Goal: Information Seeking & Learning: Learn about a topic

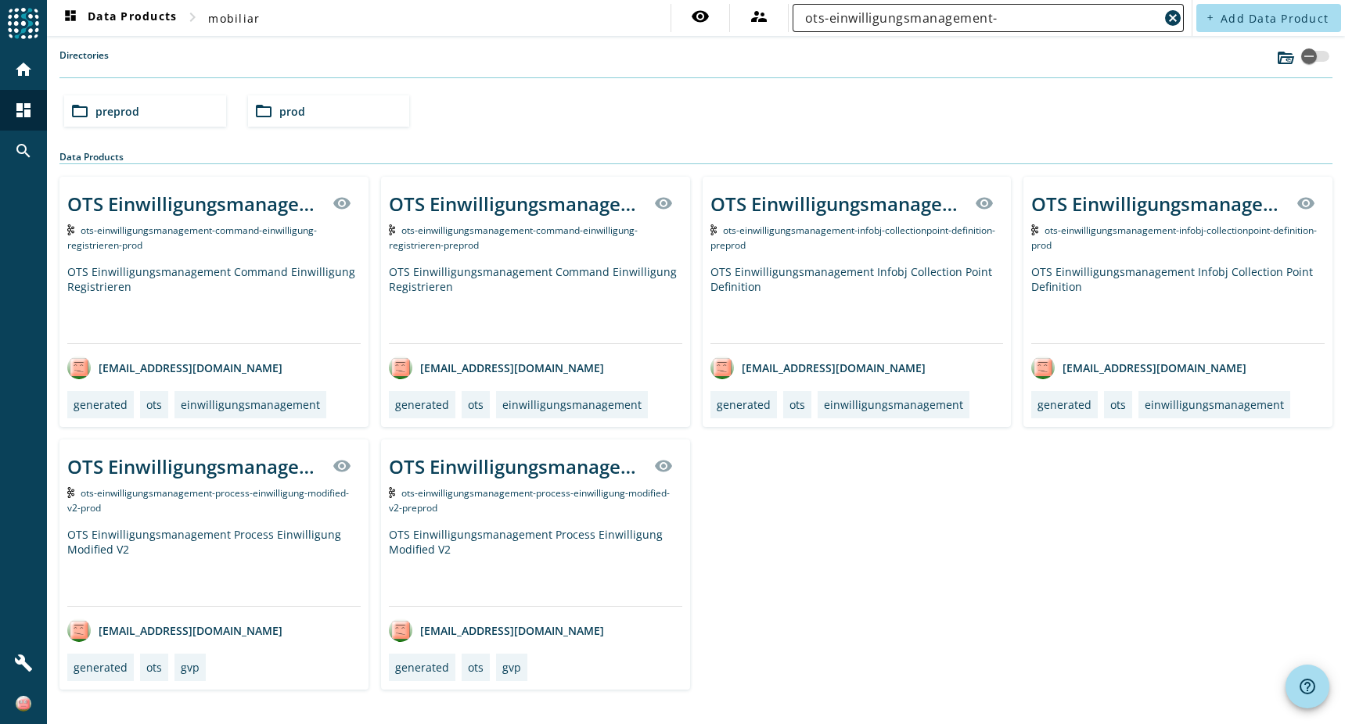
click at [1014, 22] on input "ots-einwilligungsmanagement-" at bounding box center [982, 18] width 354 height 19
paste input "uwn-pvfallverwaltung-process-deleteworkflow-completed-v2-preprod"
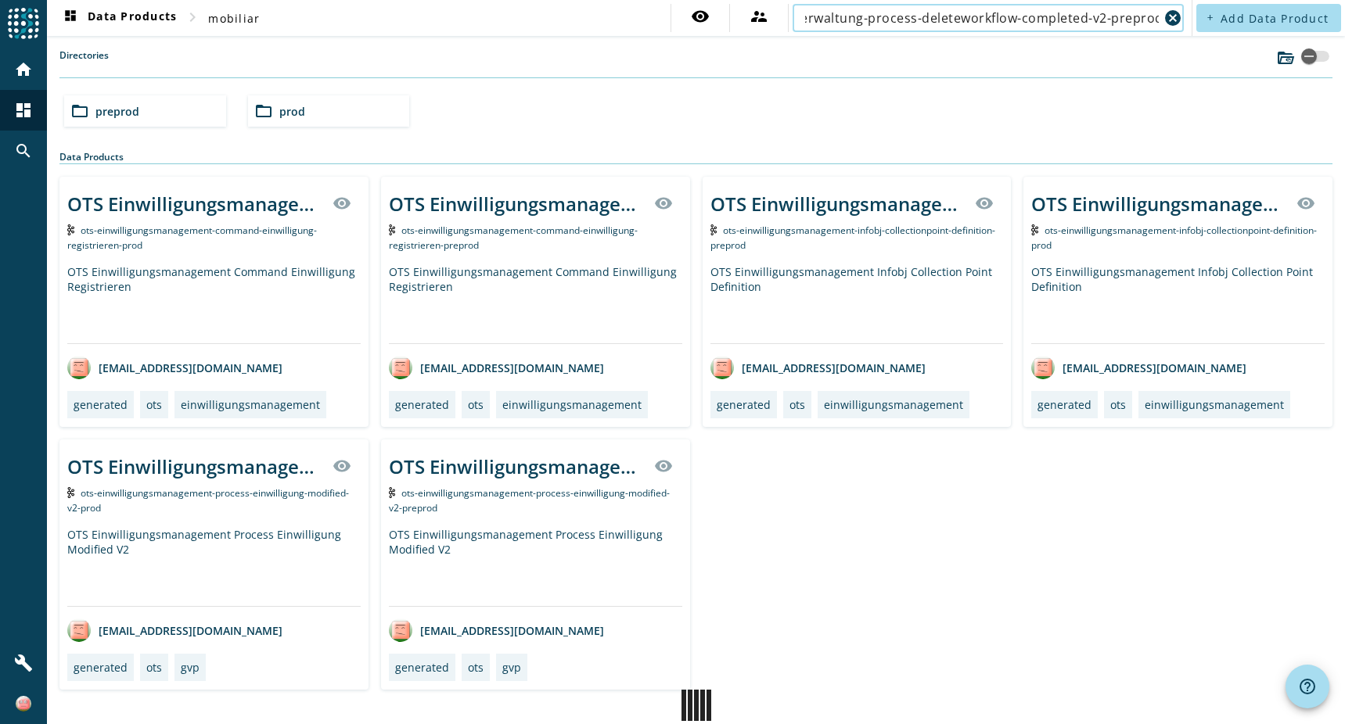
click at [1119, 12] on input "uwn-pvfallverwaltung-process-deleteworkflow-completed-v2-preprod" at bounding box center [982, 18] width 354 height 19
type input "uwn-pvfallverwaltung-process-deleteworkflow-completed-v2"
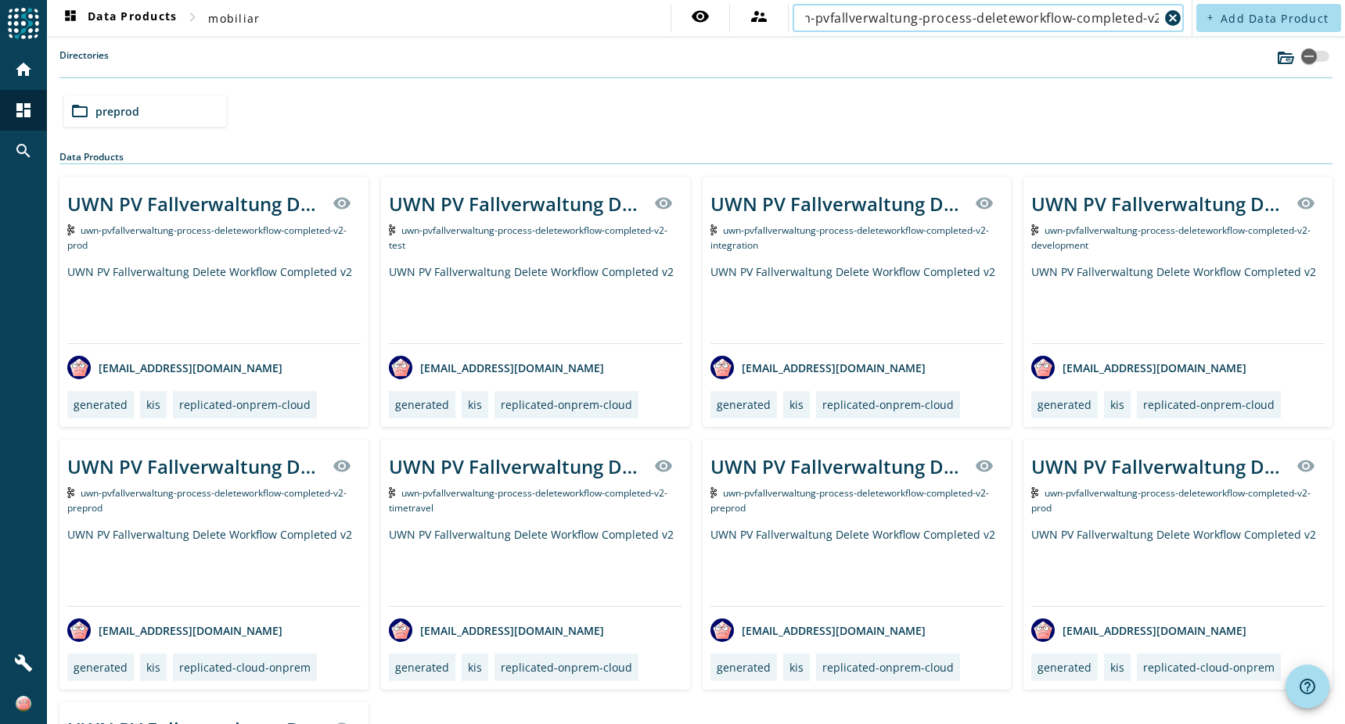
click at [144, 115] on div "folder_open preprod" at bounding box center [145, 110] width 162 height 31
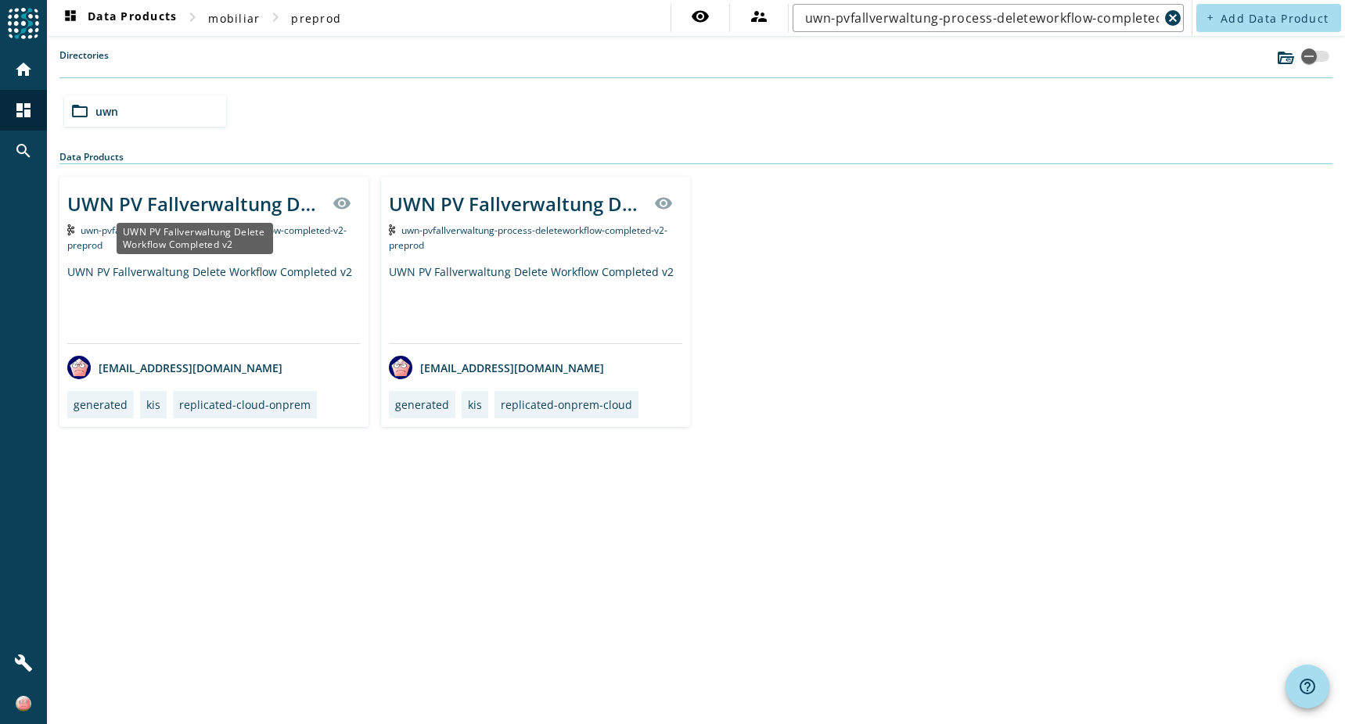
click at [233, 206] on div "UWN PV Fallverwaltung Delete Workflow Completed v2" at bounding box center [195, 204] width 256 height 26
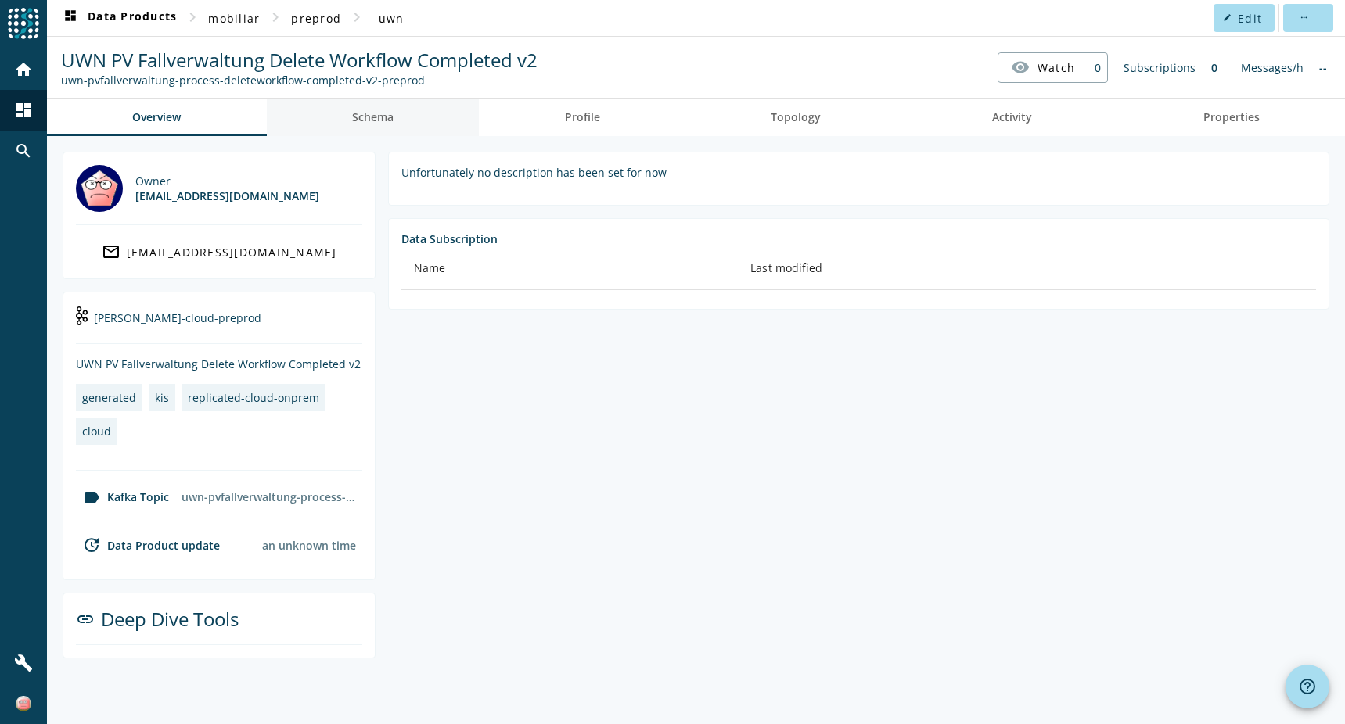
click at [366, 127] on span "Schema" at bounding box center [372, 118] width 41 height 38
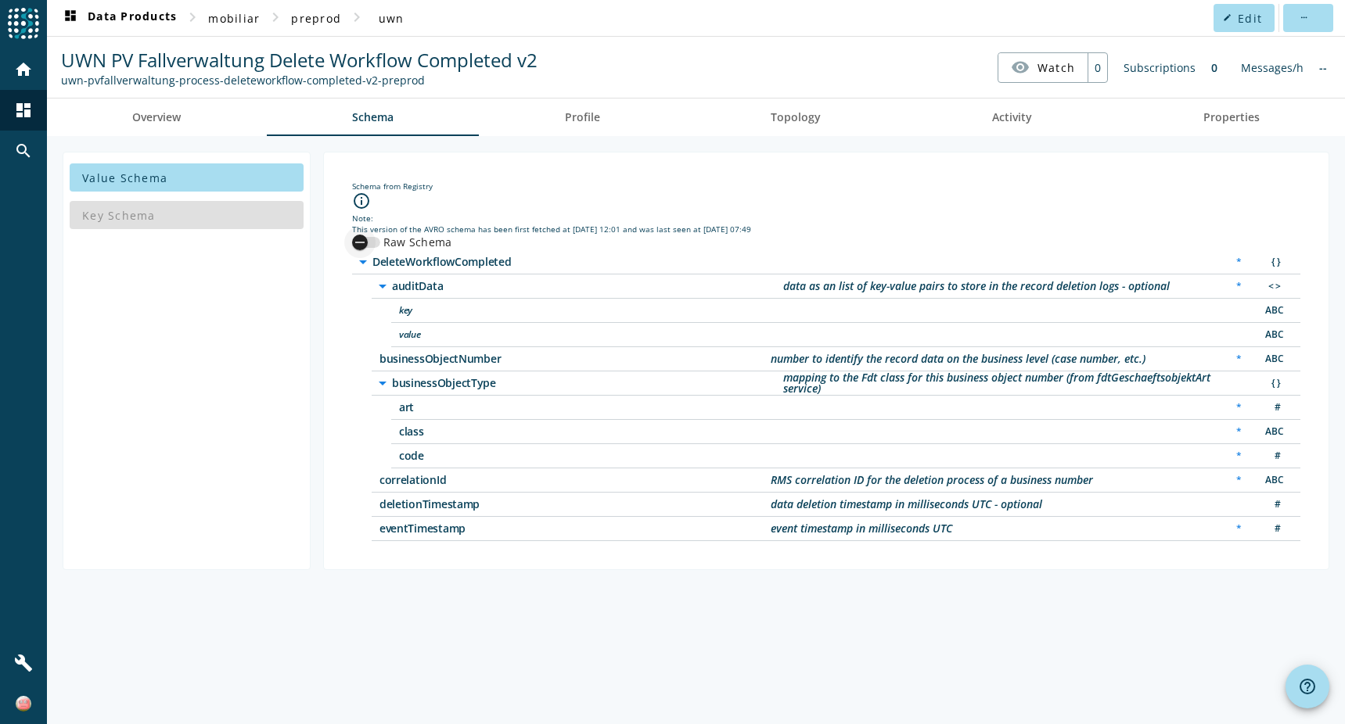
click at [372, 238] on div "button" at bounding box center [359, 242] width 31 height 31
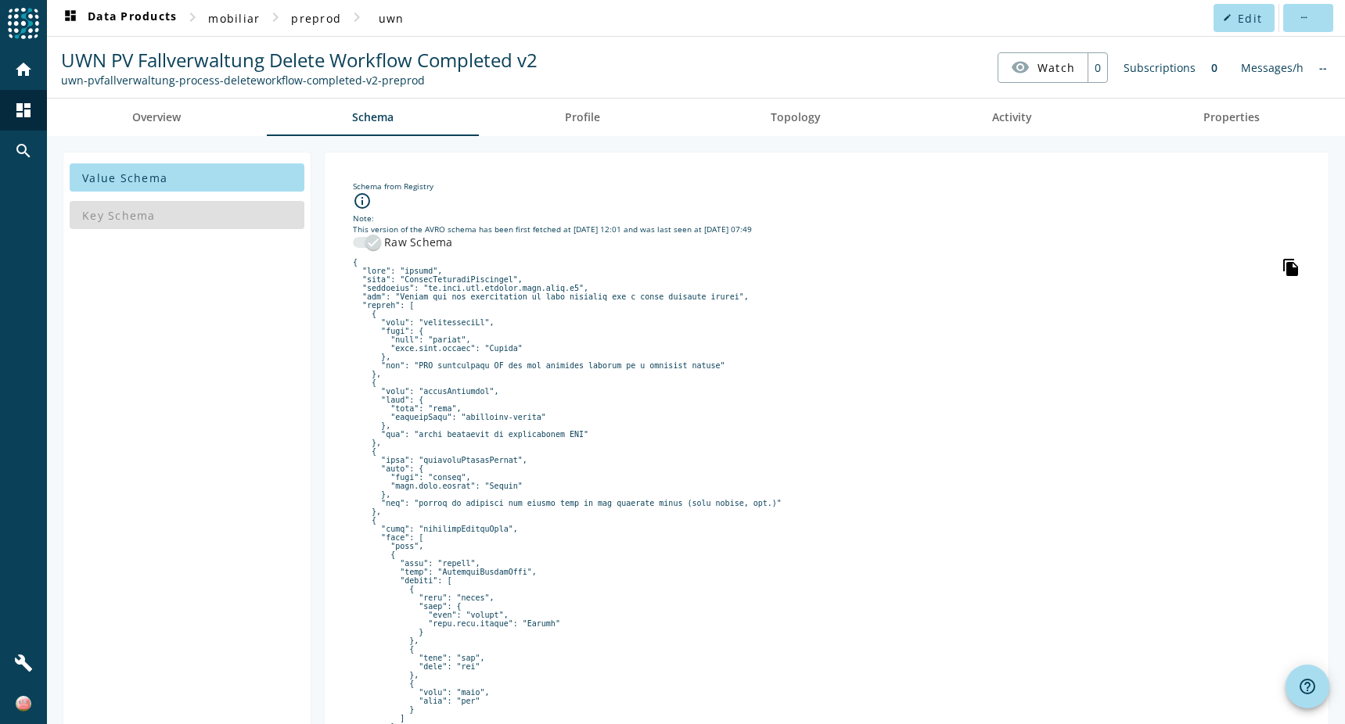
click at [1281, 271] on icon "file_copy" at bounding box center [1290, 267] width 19 height 19
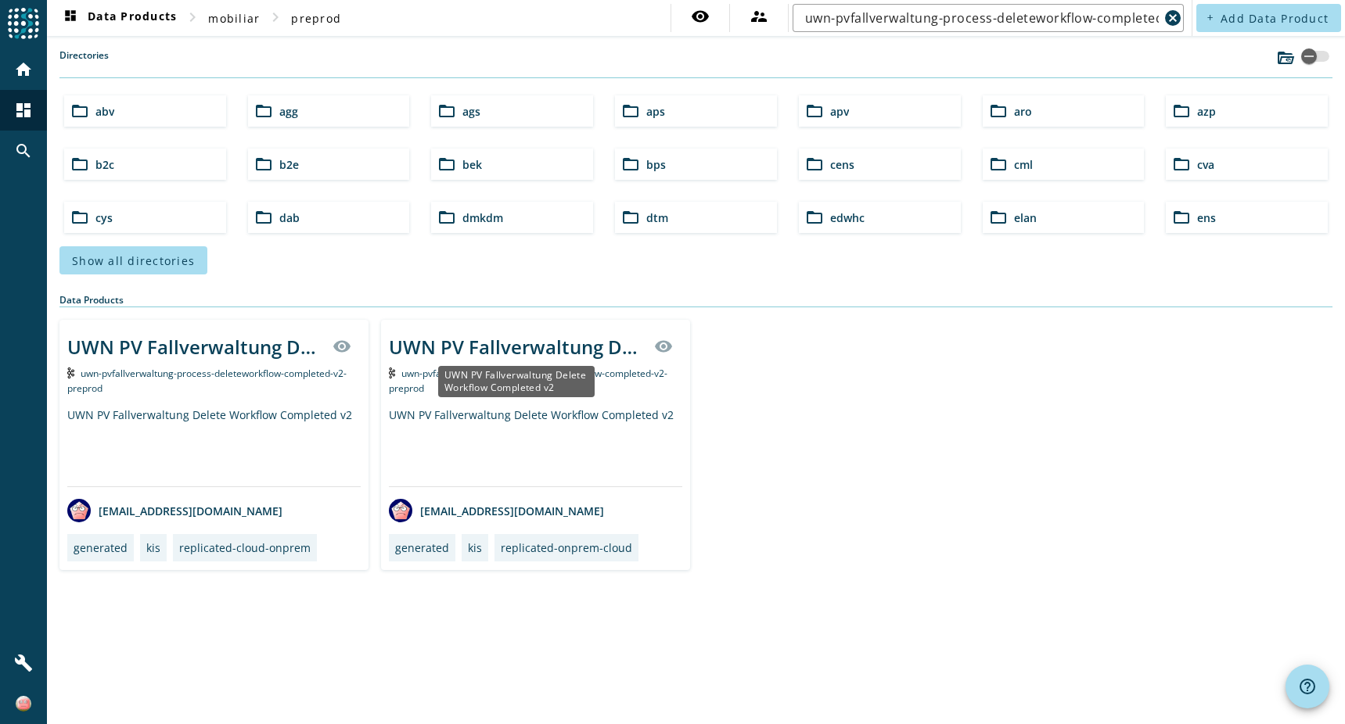
click at [535, 342] on div "UWN PV Fallverwaltung Delete Workflow Completed v2" at bounding box center [517, 347] width 256 height 26
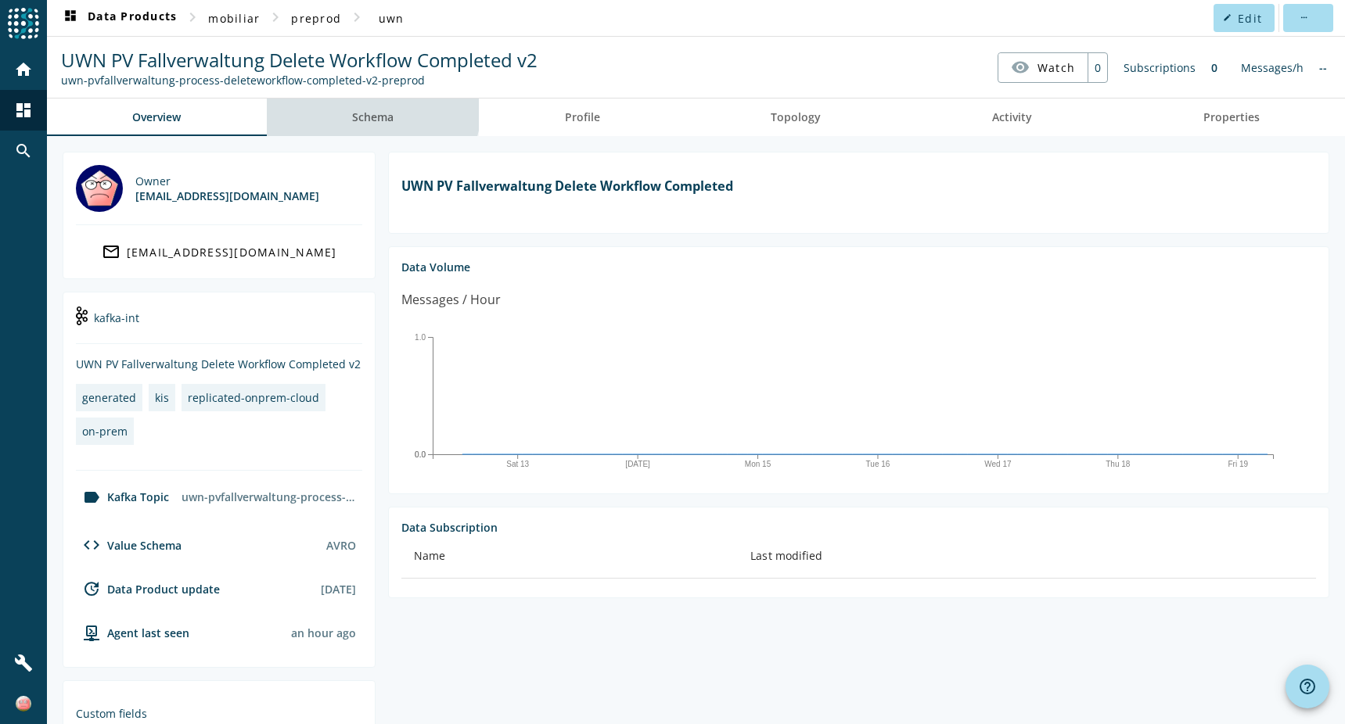
click at [371, 108] on span "Schema" at bounding box center [372, 118] width 41 height 38
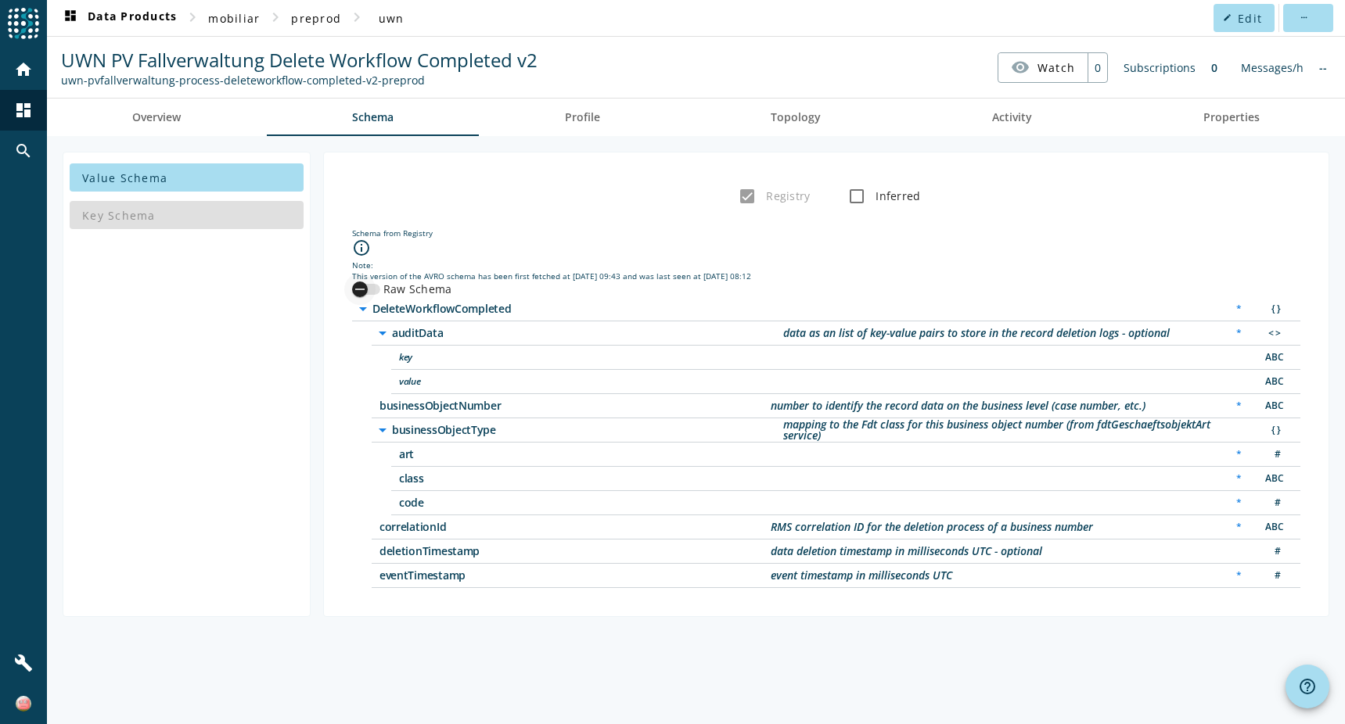
click at [365, 287] on icon "button" at bounding box center [360, 289] width 14 height 14
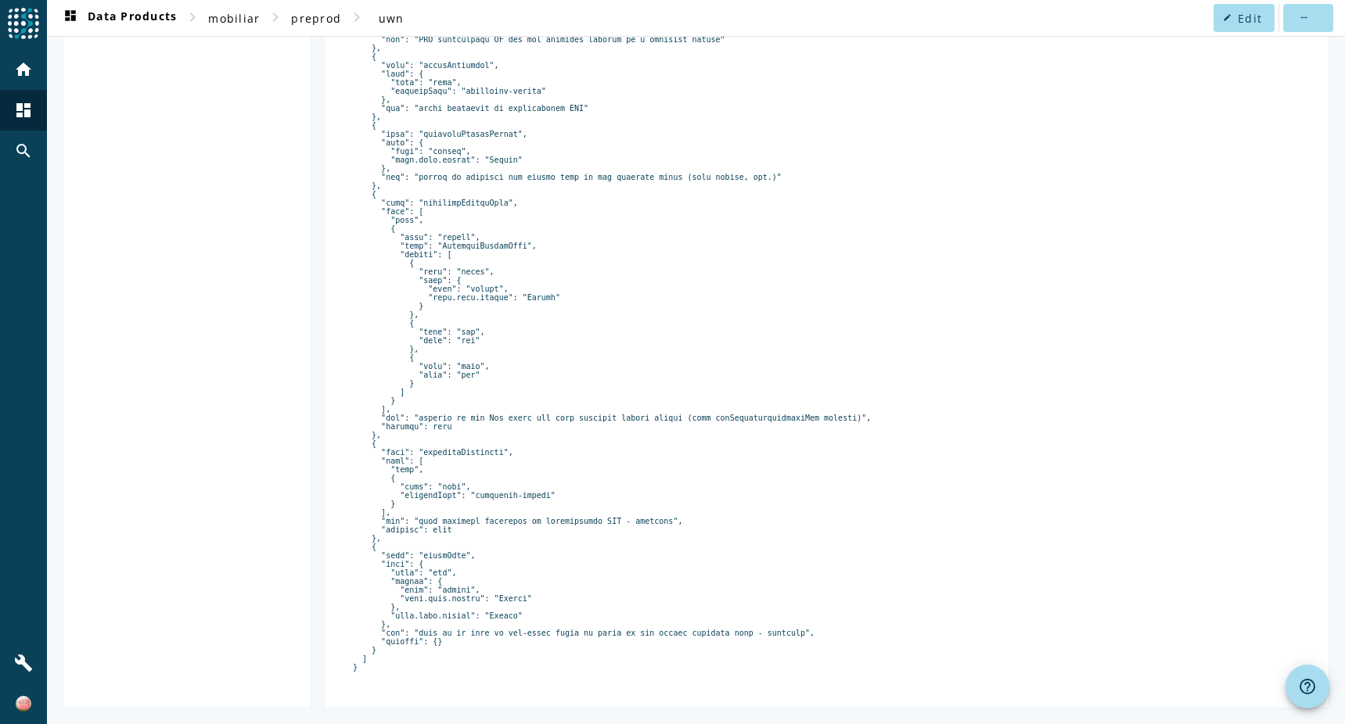
scroll to position [206, 0]
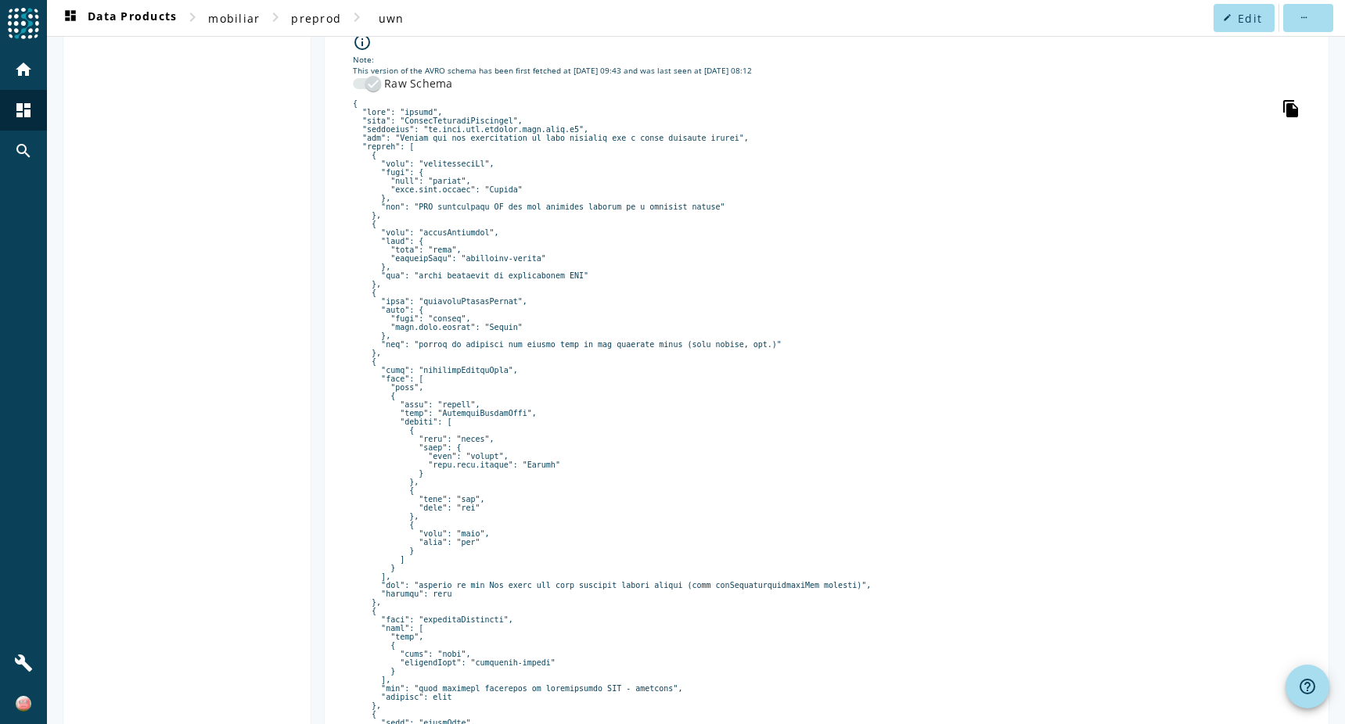
click at [1283, 107] on icon "file_copy" at bounding box center [1290, 108] width 19 height 19
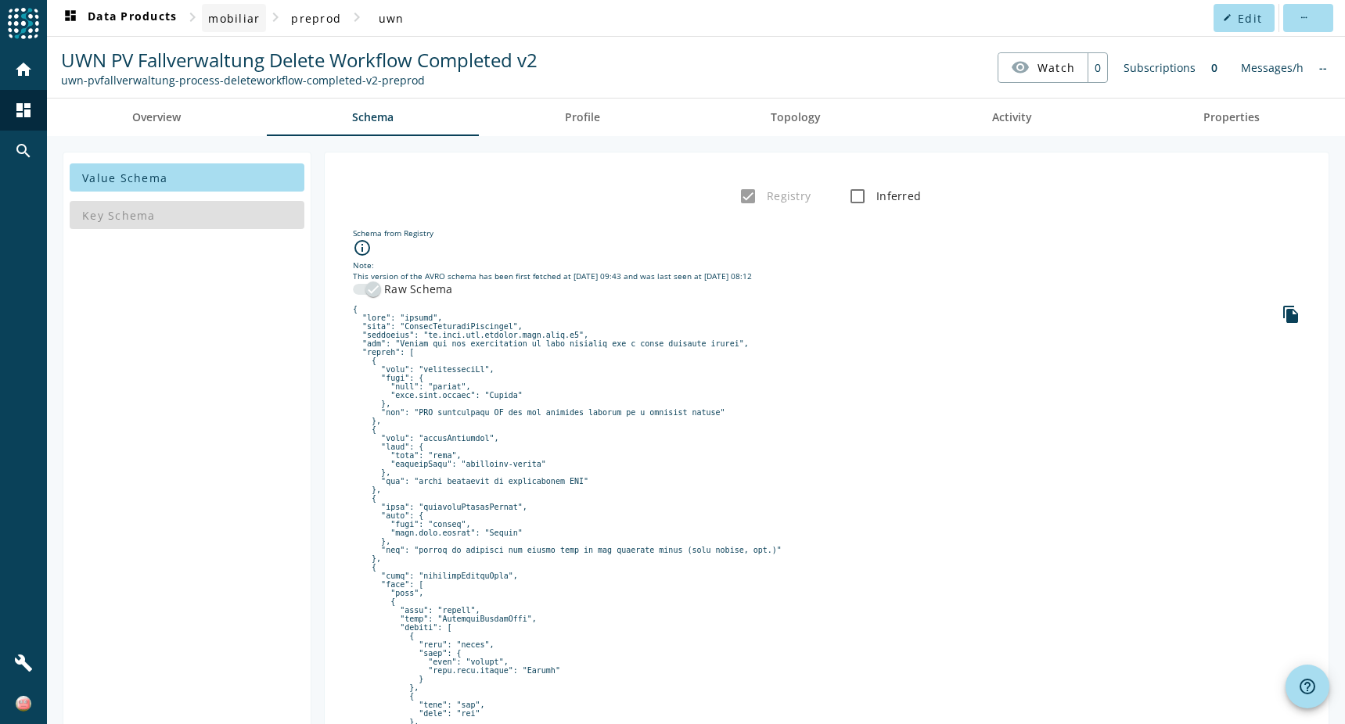
click at [239, 16] on span "mobiliar" at bounding box center [234, 18] width 52 height 15
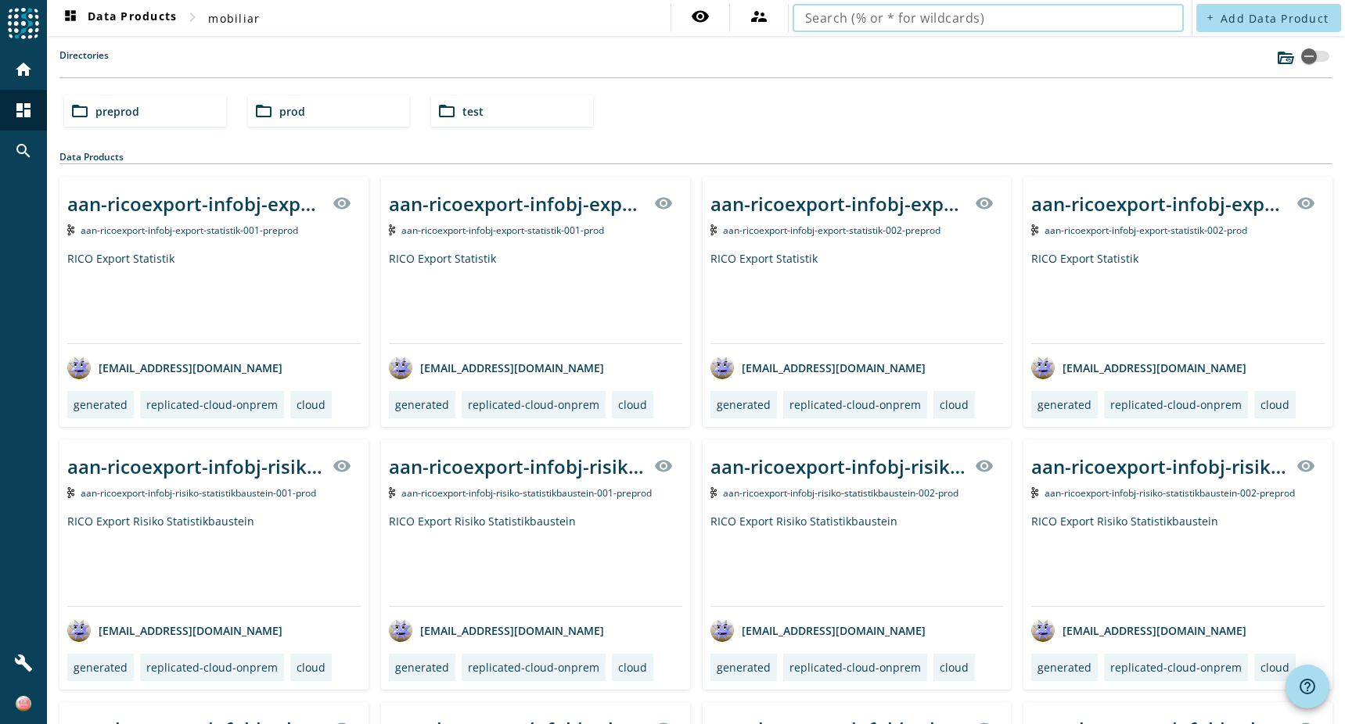
click at [1002, 20] on input "text" at bounding box center [988, 18] width 366 height 19
type input "uwn-pvfallverwaltung-process-deleteworkflow-completed-v2"
click at [1235, 19] on span "Add Data Product" at bounding box center [1274, 18] width 108 height 15
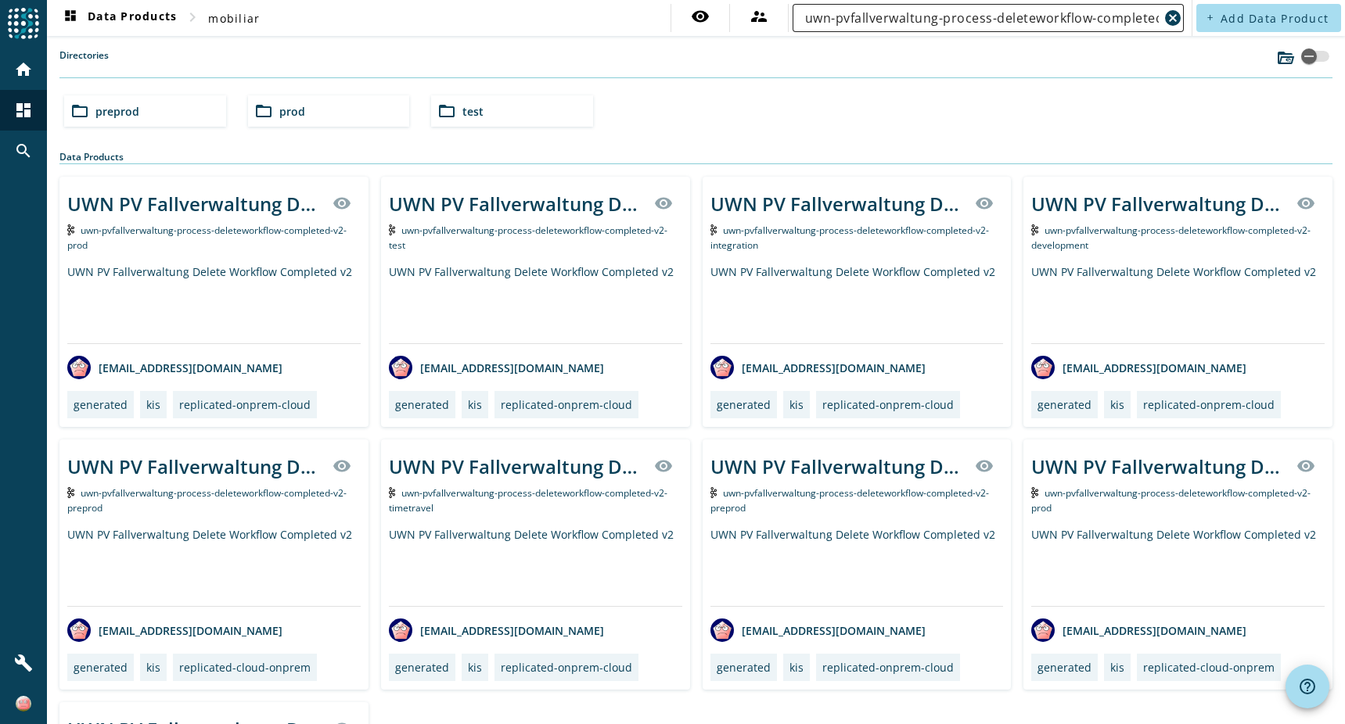
click at [1084, 22] on input "uwn-pvfallverwaltung-process-deleteworkflow-completed-v2" at bounding box center [982, 18] width 354 height 19
click at [292, 112] on span "prod" at bounding box center [292, 111] width 26 height 15
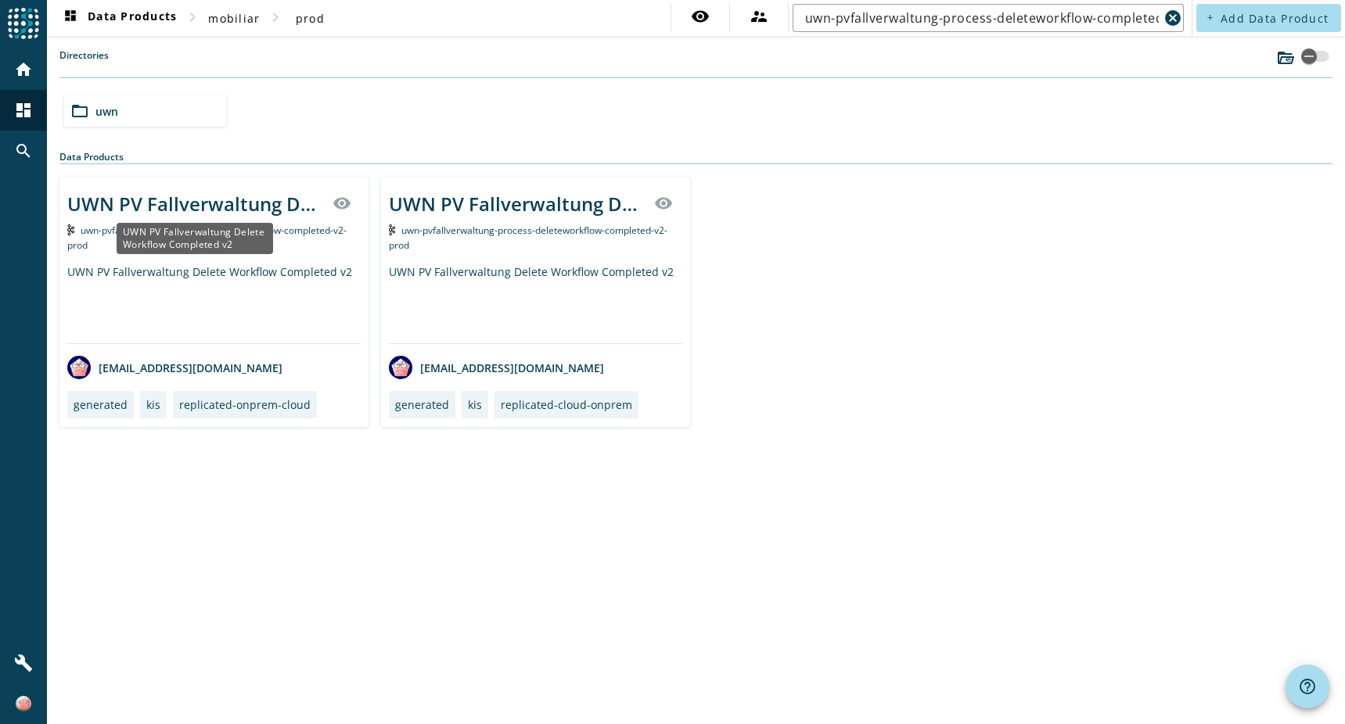
click at [217, 202] on div "UWN PV Fallverwaltung Delete Workflow Completed v2" at bounding box center [195, 204] width 256 height 26
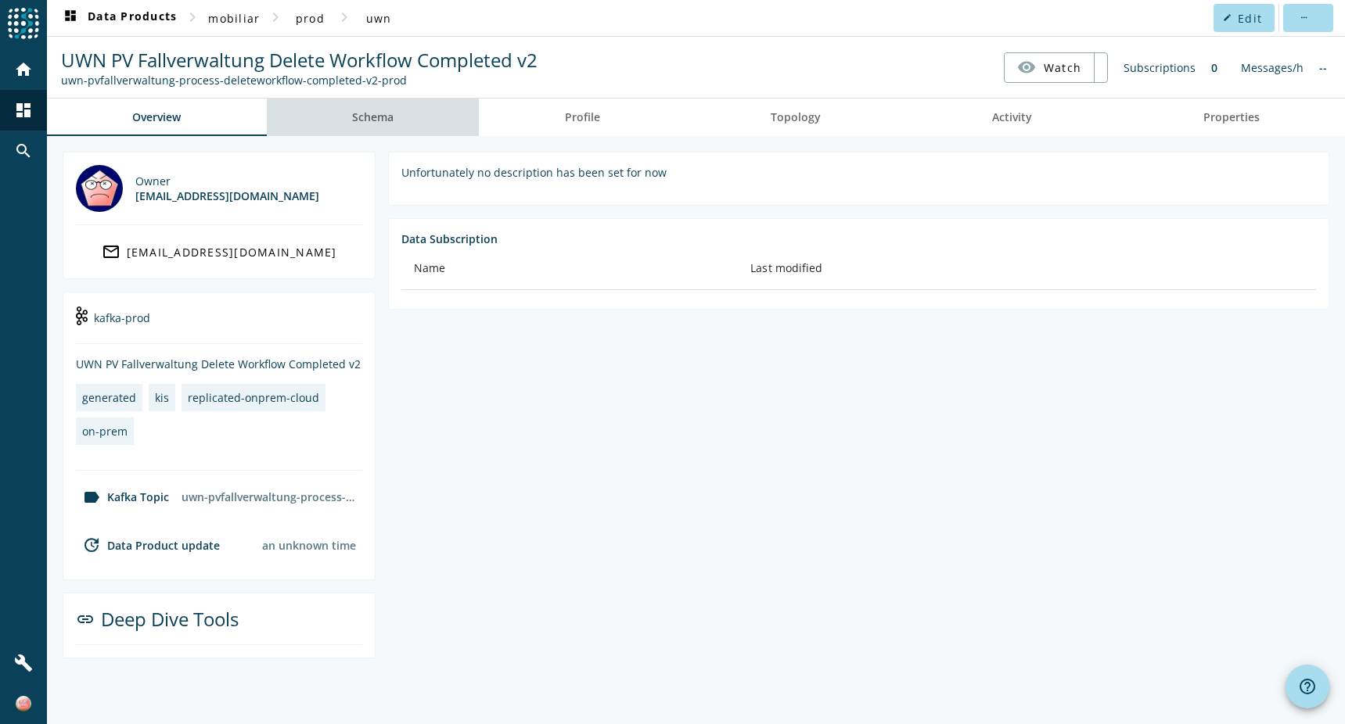
click at [381, 123] on span "Schema" at bounding box center [372, 117] width 41 height 11
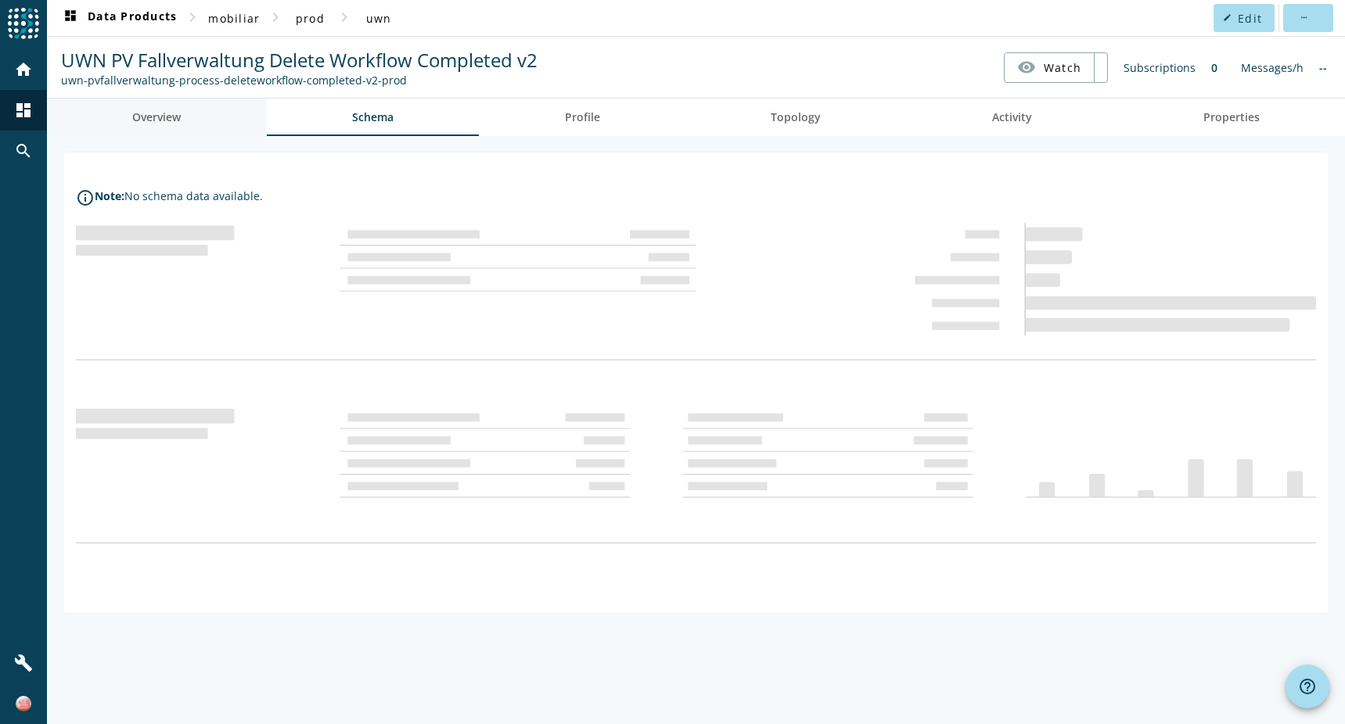
click at [183, 115] on link "Overview" at bounding box center [157, 118] width 220 height 38
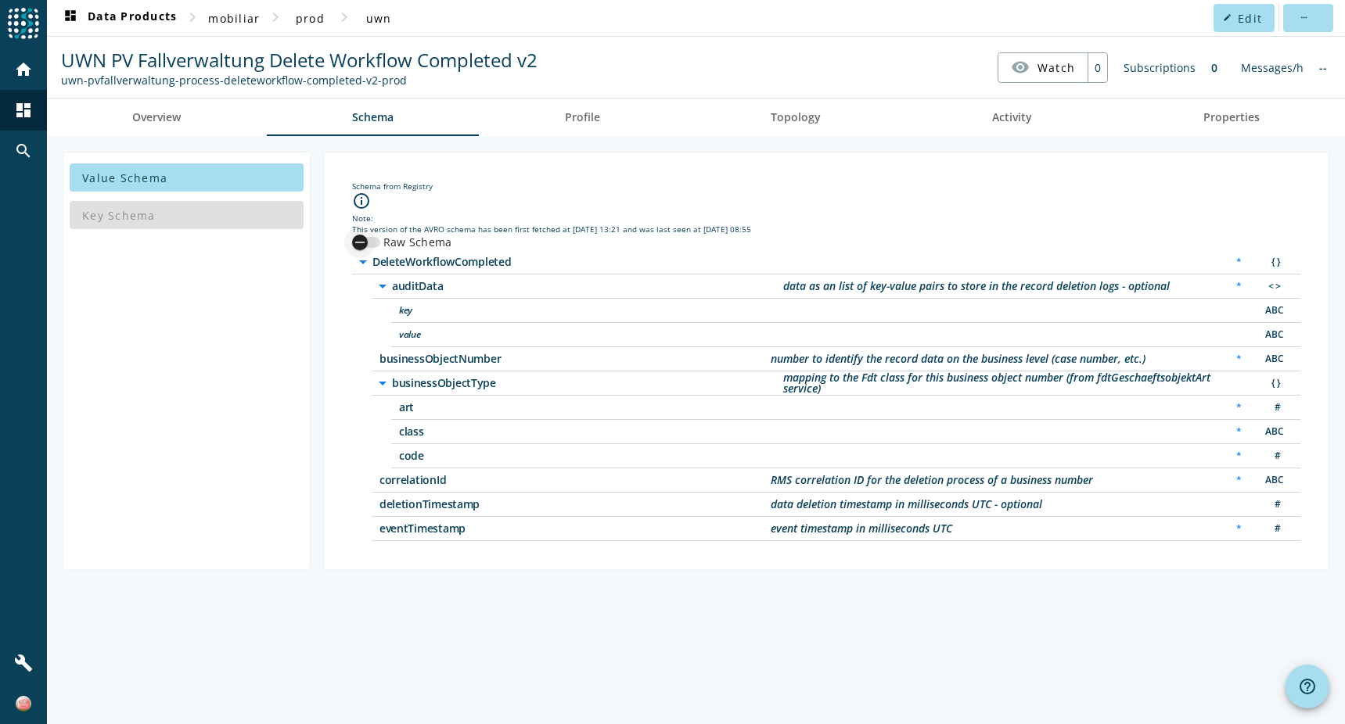
click at [360, 239] on icon "button" at bounding box center [360, 242] width 14 height 14
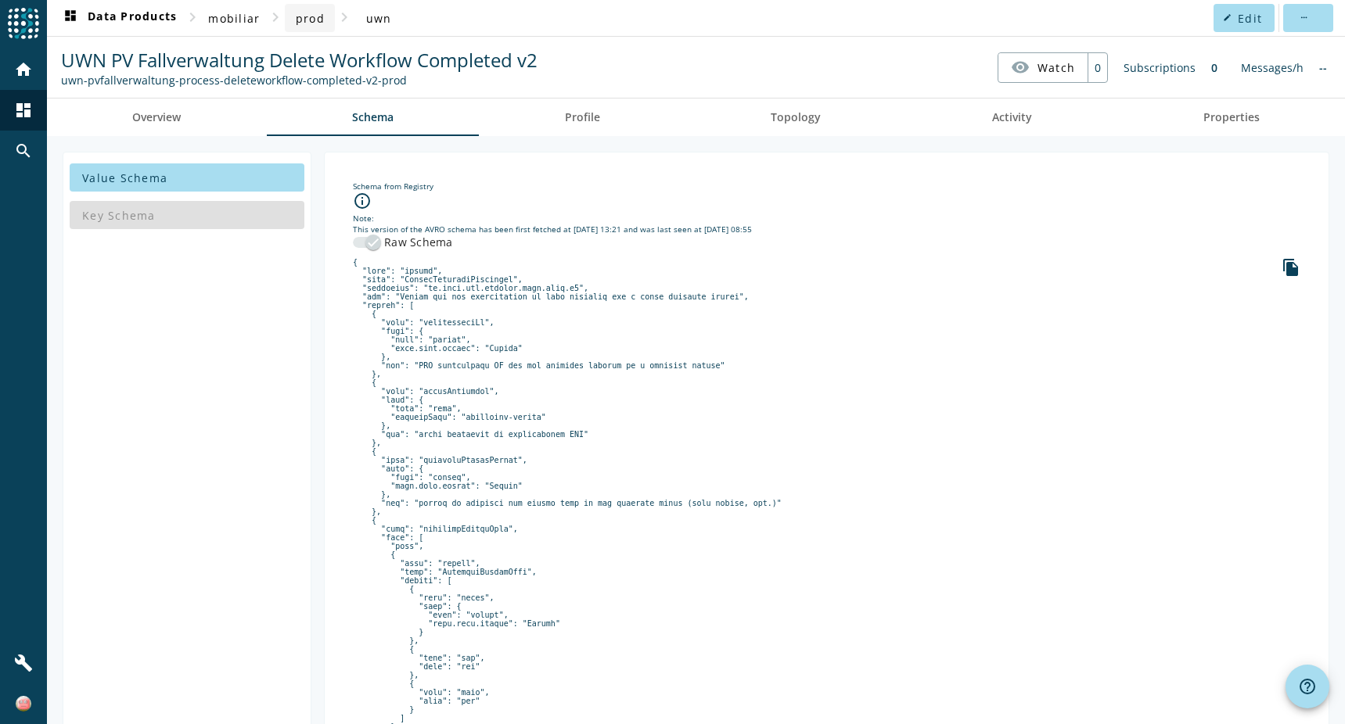
click at [311, 21] on span "prod" at bounding box center [310, 18] width 29 height 15
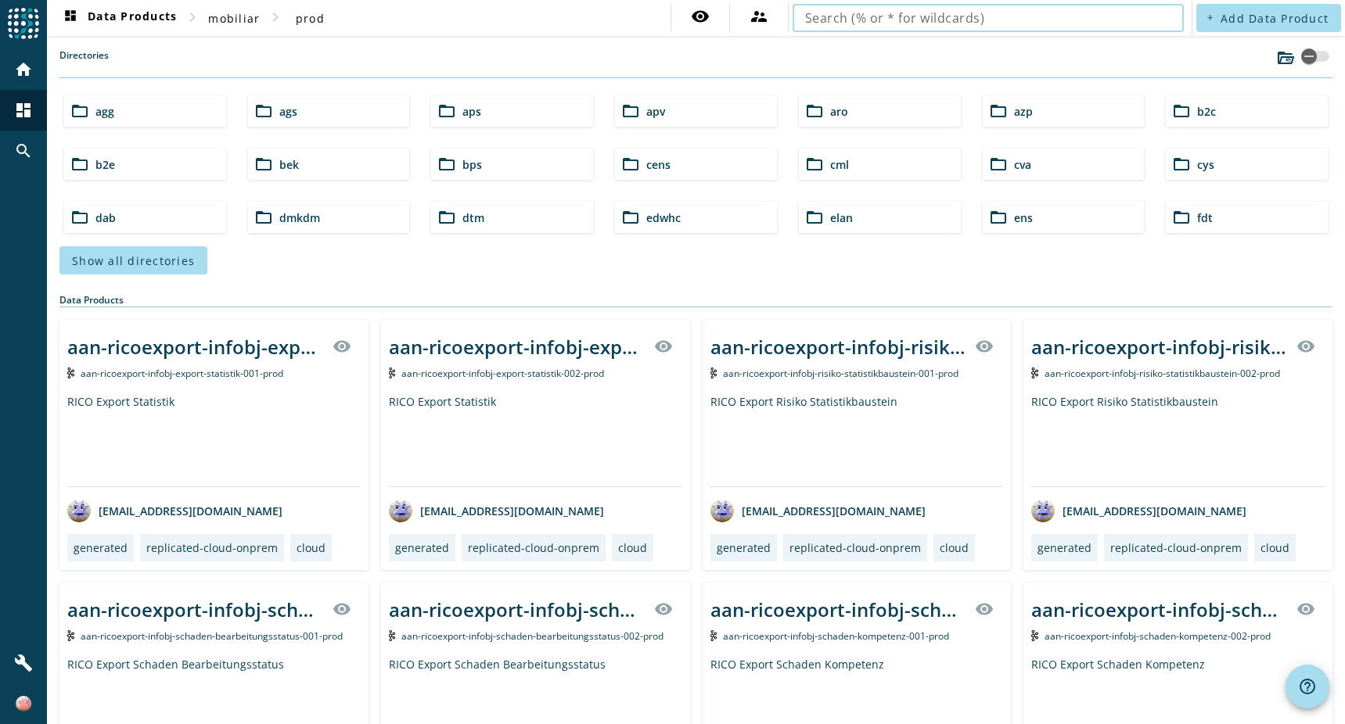
click at [1036, 24] on input "text" at bounding box center [988, 18] width 366 height 19
type input "uwn-pvfallverwaltung-process-deleteworkflow-completed-v2"
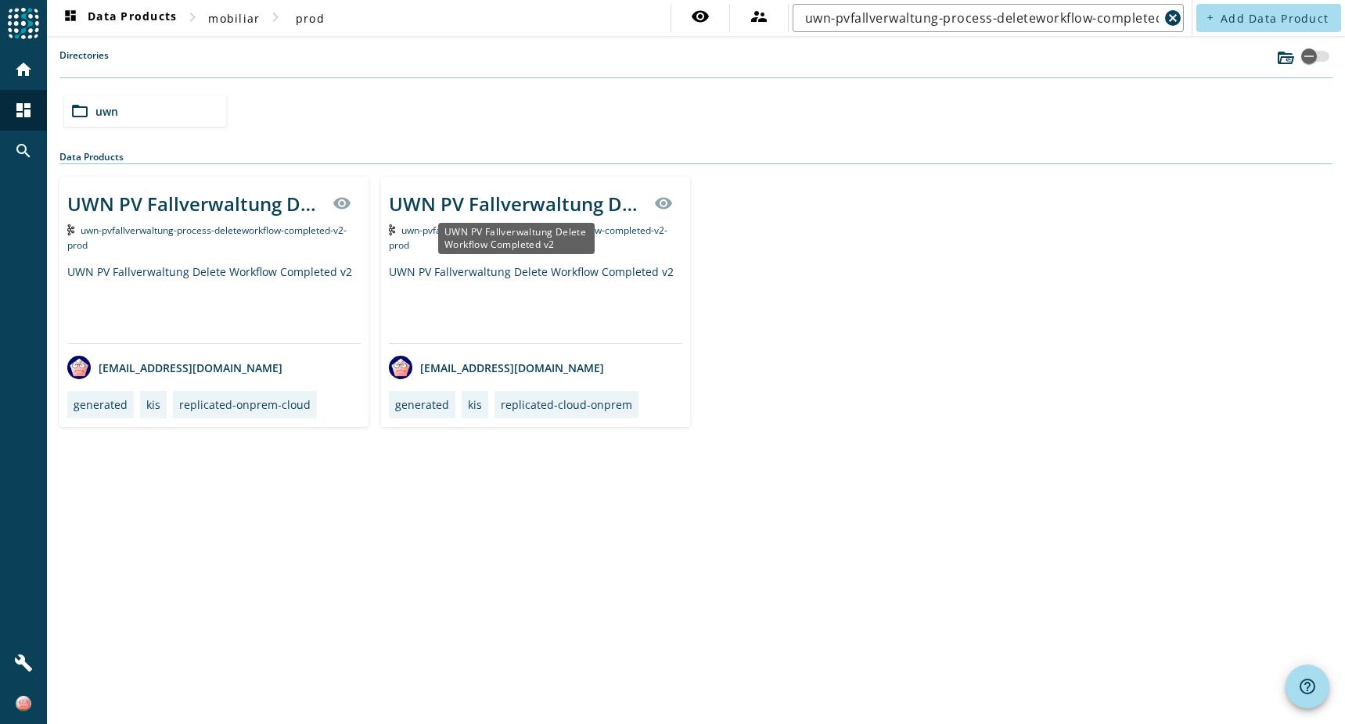
click at [481, 207] on div "UWN PV Fallverwaltung Delete Workflow Completed v2" at bounding box center [517, 204] width 256 height 26
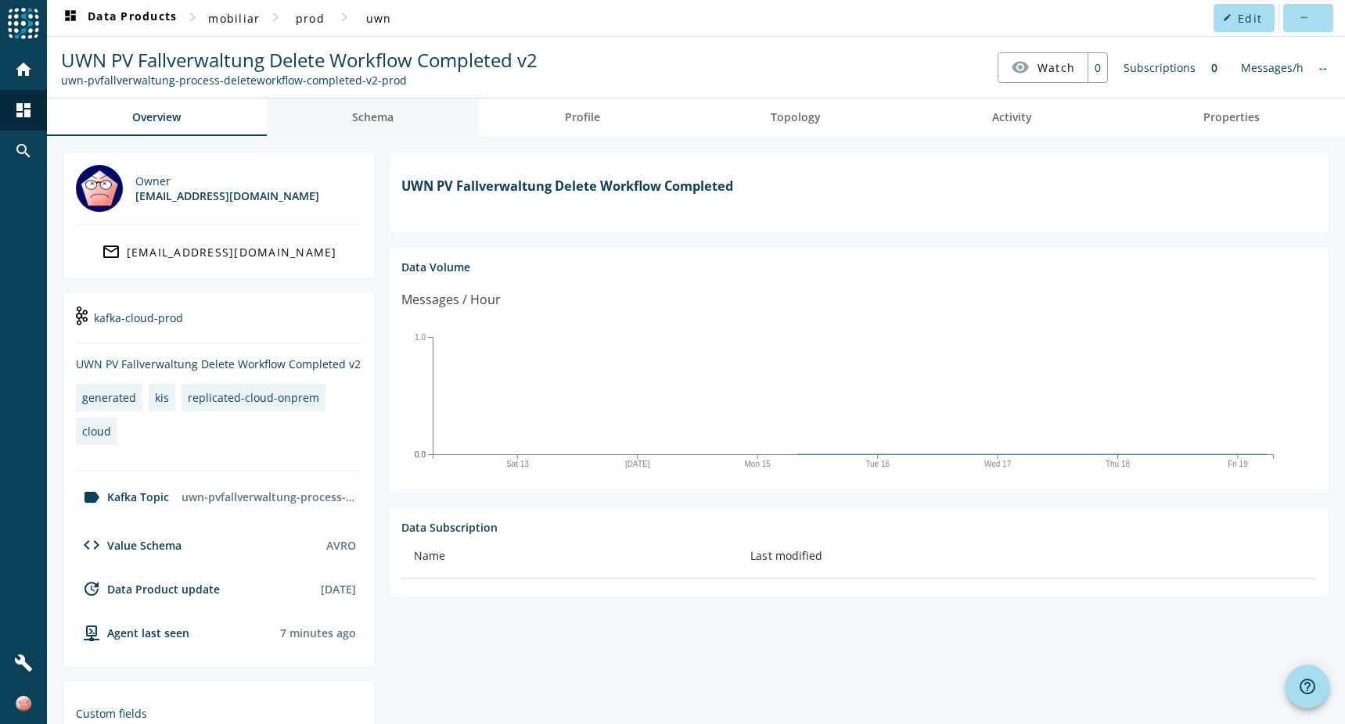
click at [374, 116] on span "Schema" at bounding box center [372, 117] width 41 height 11
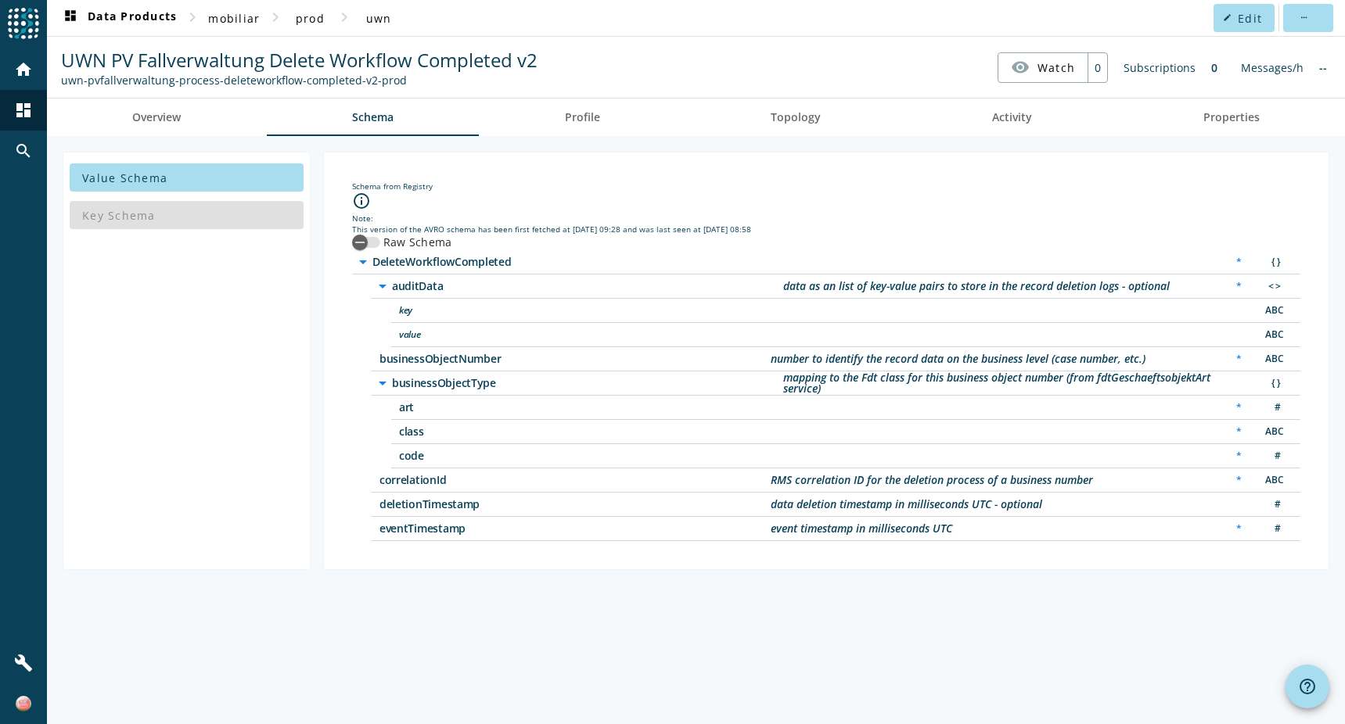
click at [383, 385] on icon "arrow_drop_down" at bounding box center [382, 383] width 19 height 19
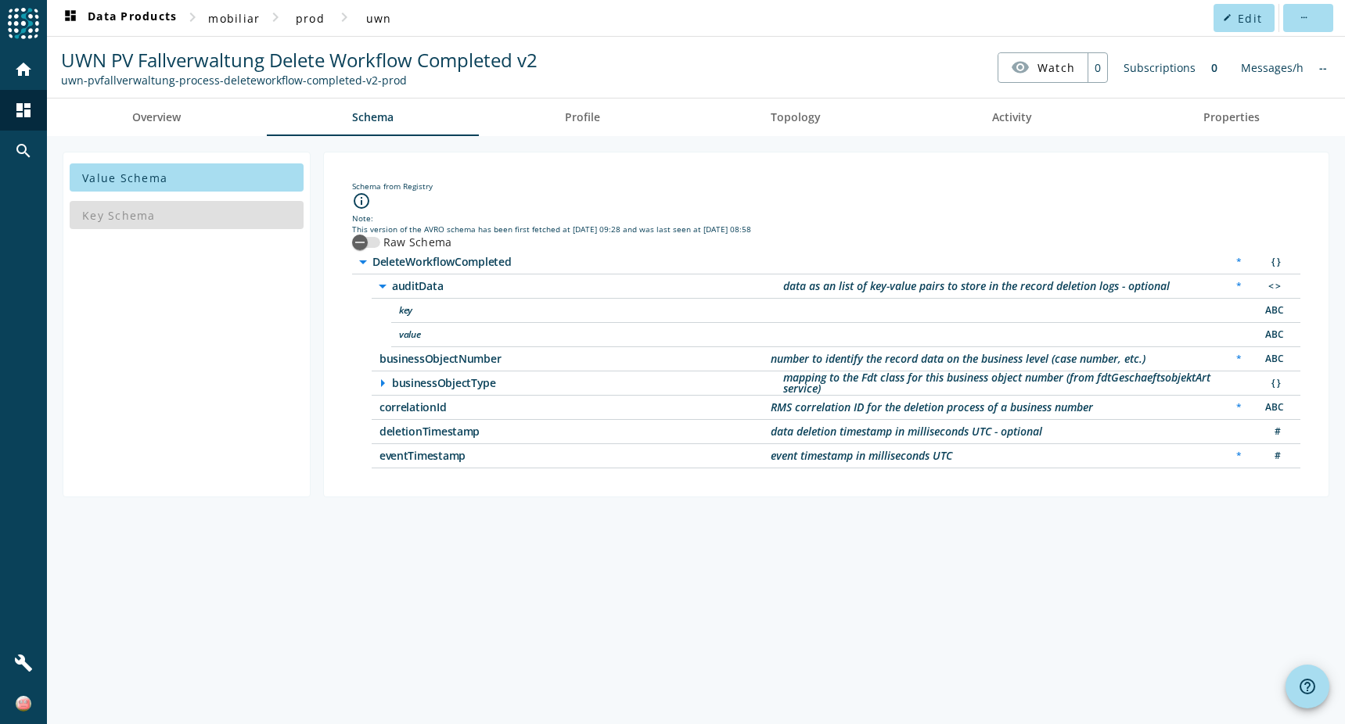
click at [382, 383] on icon "arrow_right" at bounding box center [382, 383] width 19 height 19
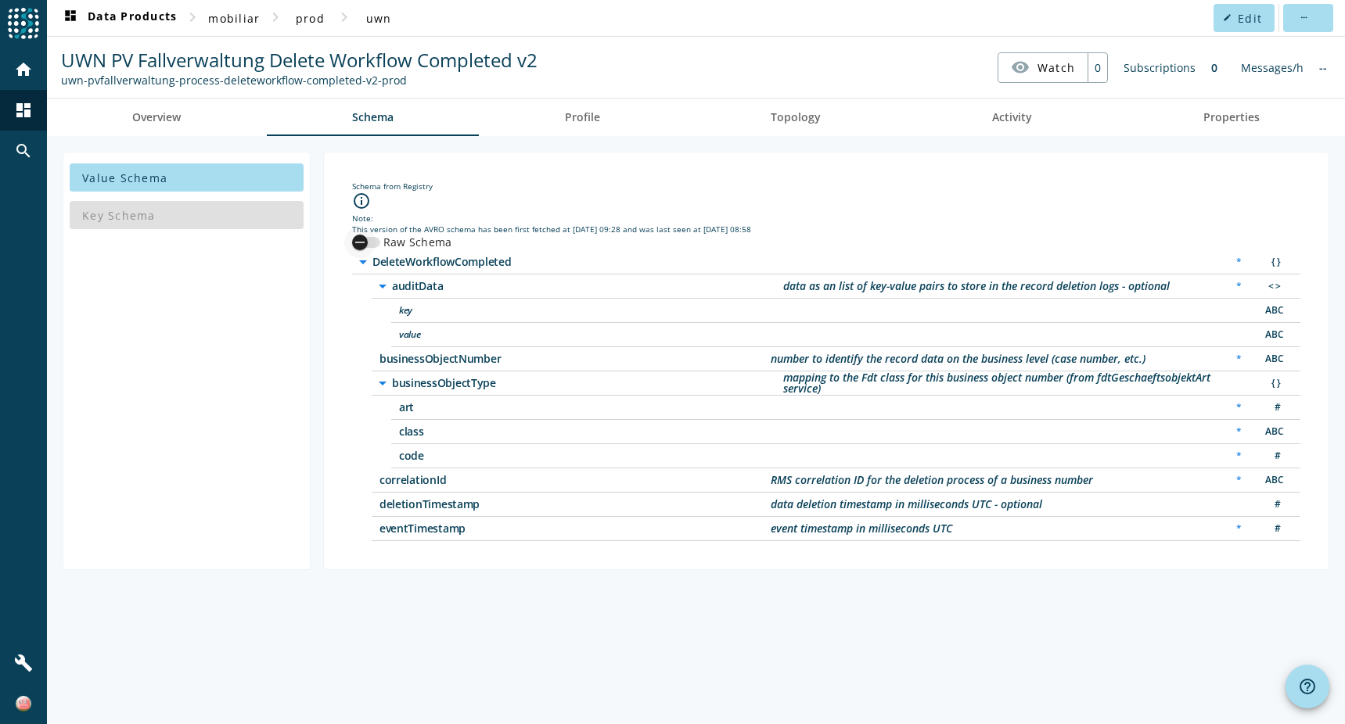
click at [363, 238] on icon "button" at bounding box center [360, 242] width 14 height 14
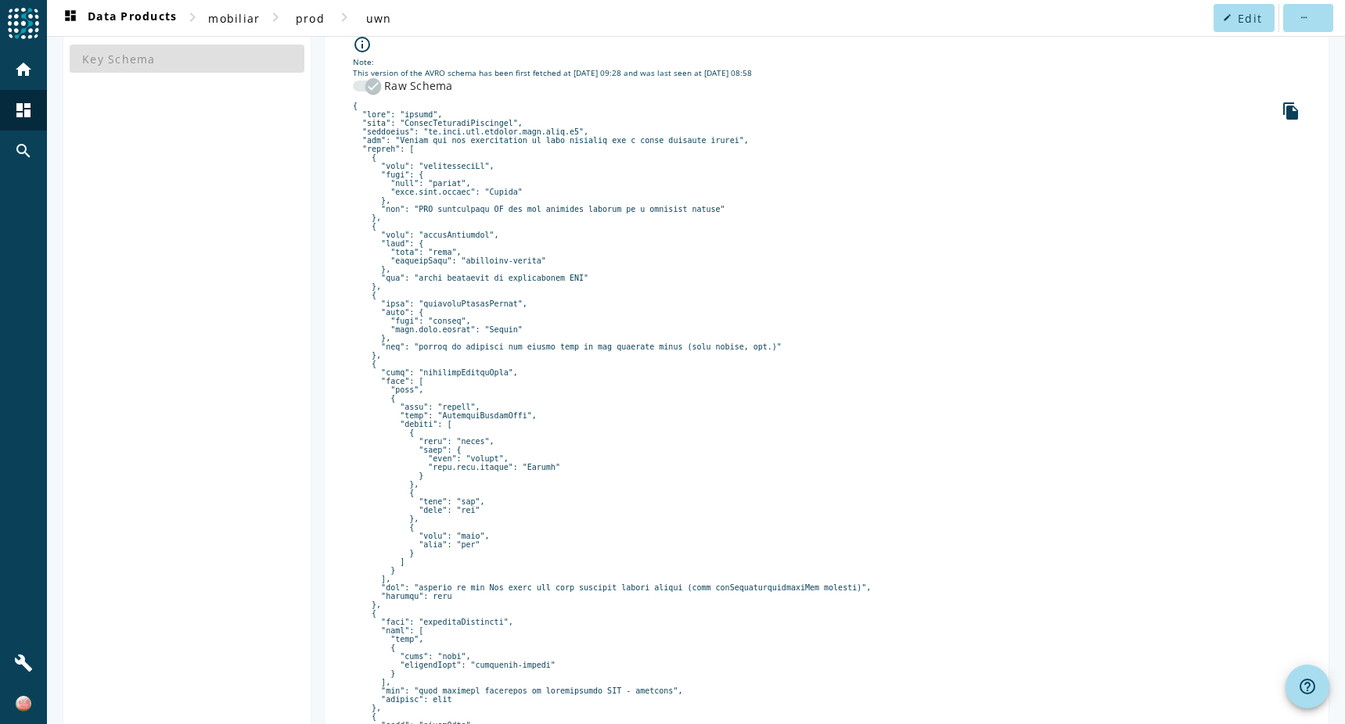
scroll to position [313, 0]
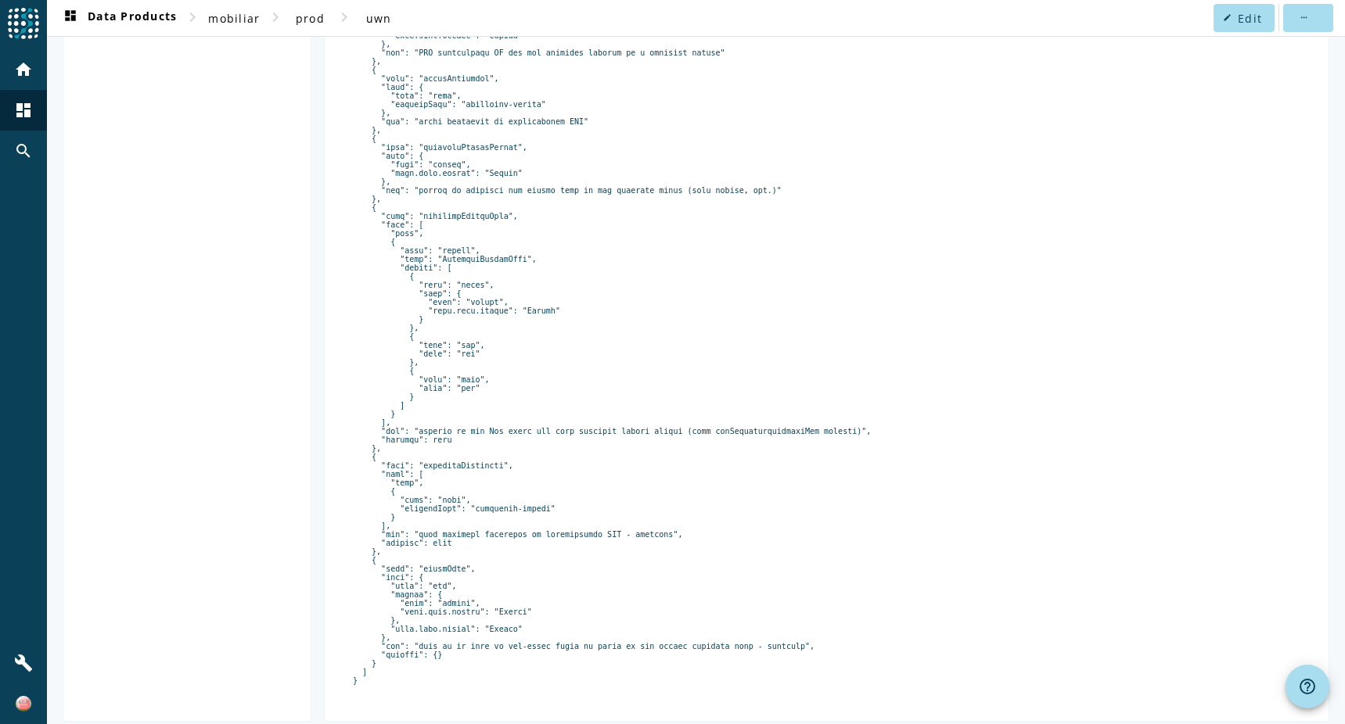
click at [512, 338] on pre at bounding box center [826, 315] width 947 height 740
click at [562, 337] on pre at bounding box center [826, 315] width 947 height 740
click at [580, 343] on pre at bounding box center [826, 315] width 947 height 740
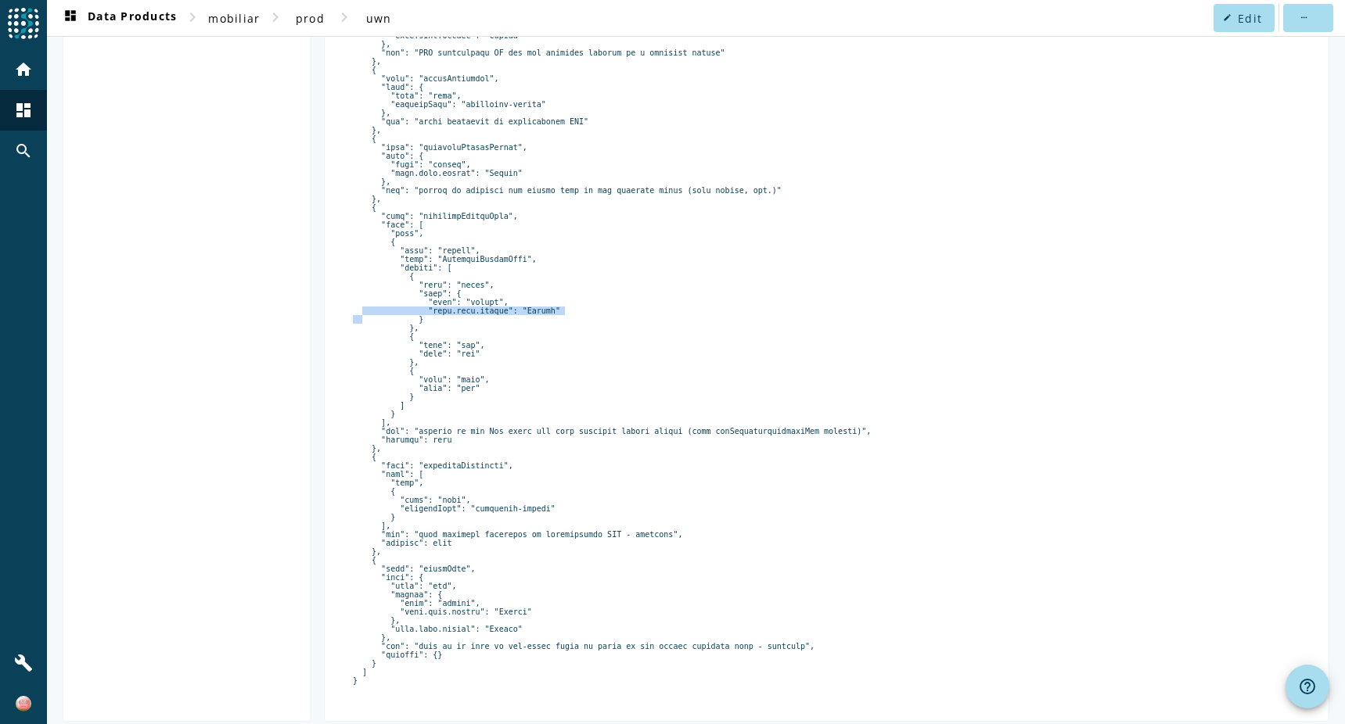
click at [580, 343] on pre at bounding box center [826, 315] width 947 height 740
copy div "home dashboard search build dashboard Data Products chevron_right mobiliar chev…"
click at [580, 343] on pre at bounding box center [826, 315] width 947 height 740
click at [504, 345] on pre at bounding box center [826, 315] width 947 height 740
